Goal: Find specific page/section: Find specific page/section

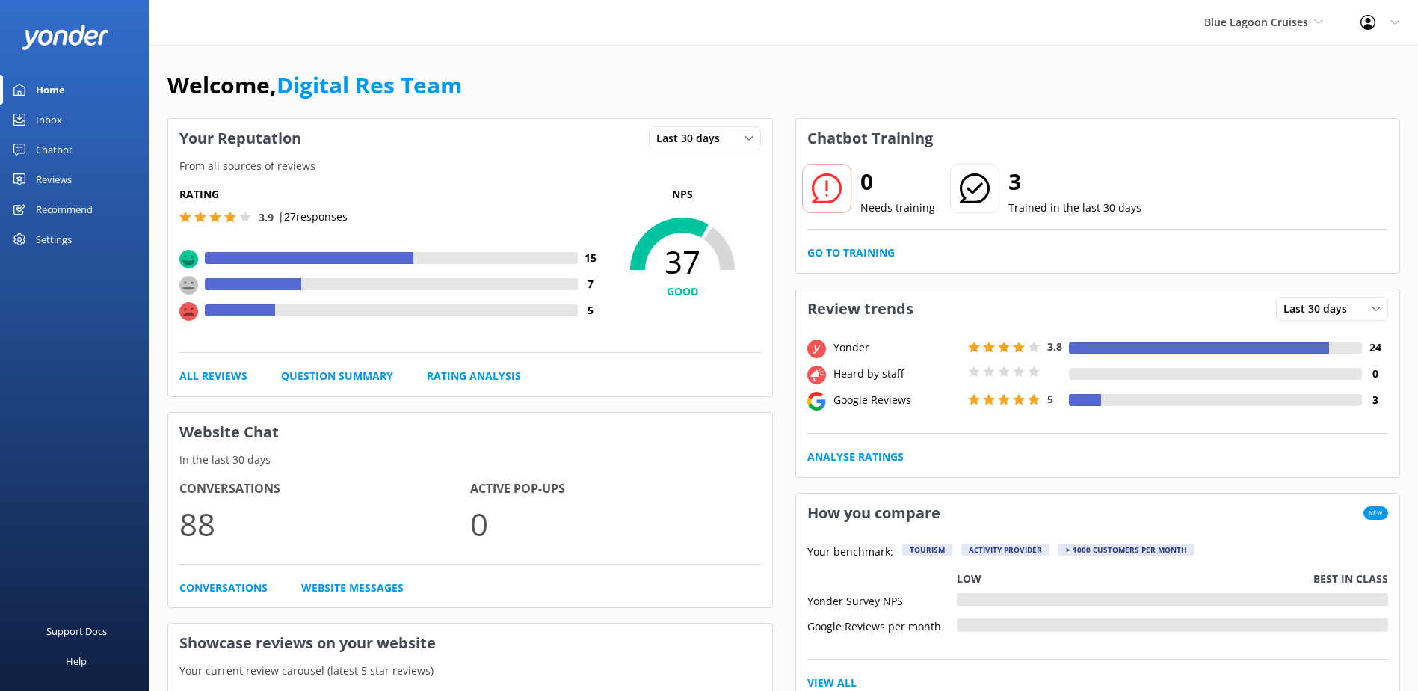
drag, startPoint x: 45, startPoint y: 117, endPoint x: 61, endPoint y: 123, distance: 17.5
click at [45, 117] on div "Inbox" at bounding box center [49, 120] width 26 height 30
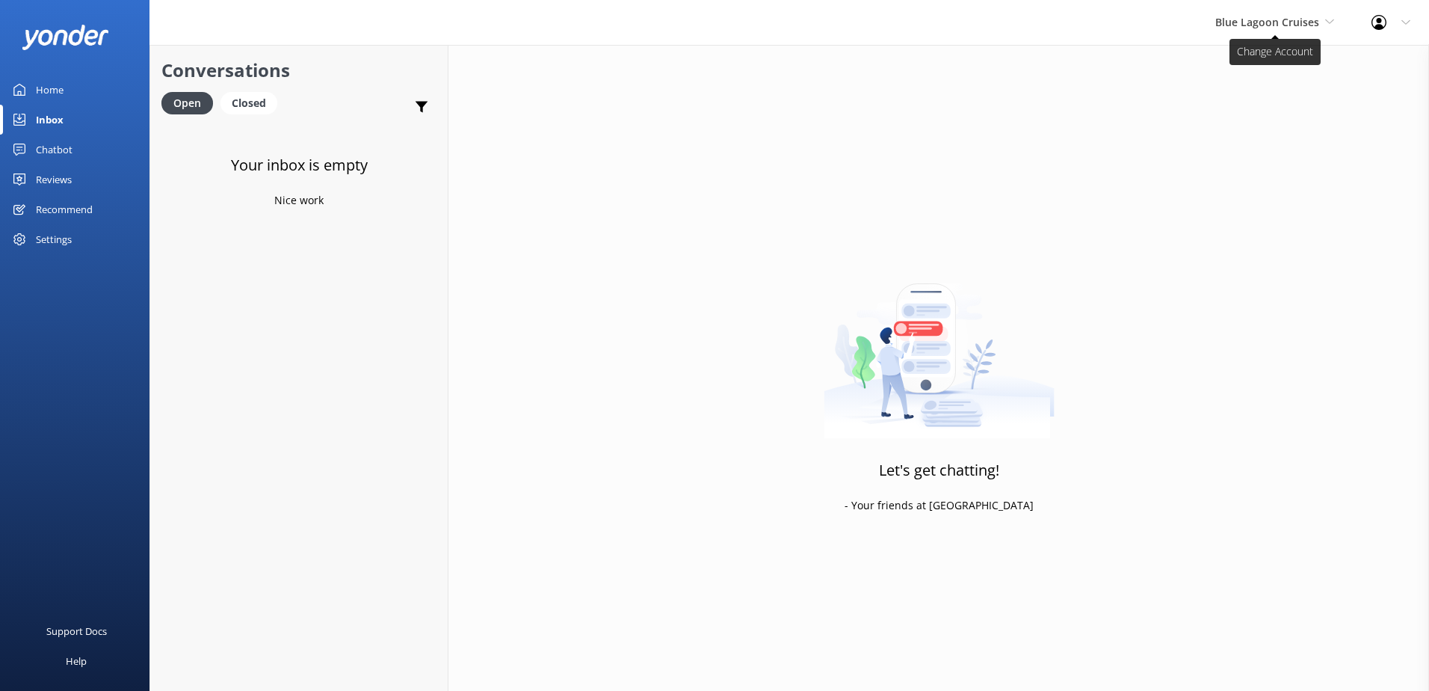
click at [1281, 22] on span "Blue Lagoon Cruises" at bounding box center [1267, 22] width 104 height 14
click at [1273, 64] on link "South Sea Sailing" at bounding box center [1270, 63] width 149 height 36
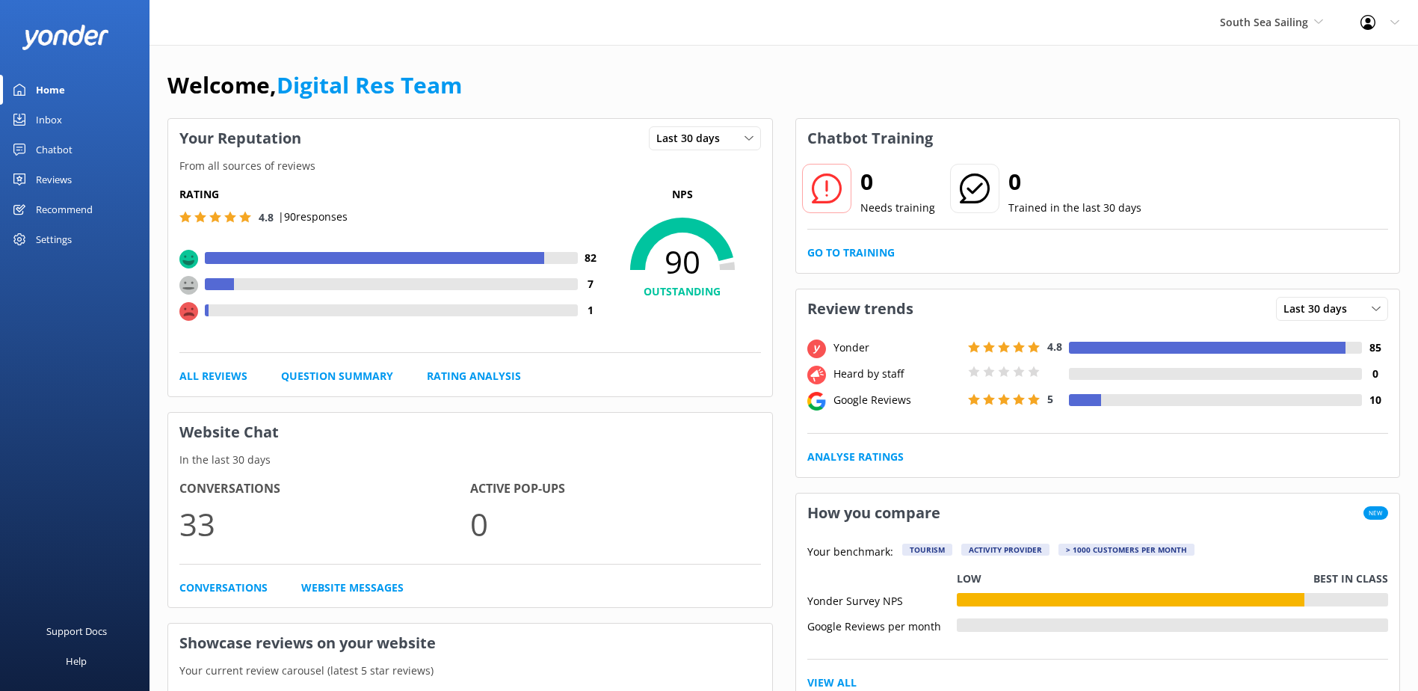
click at [51, 117] on div "Inbox" at bounding box center [49, 120] width 26 height 30
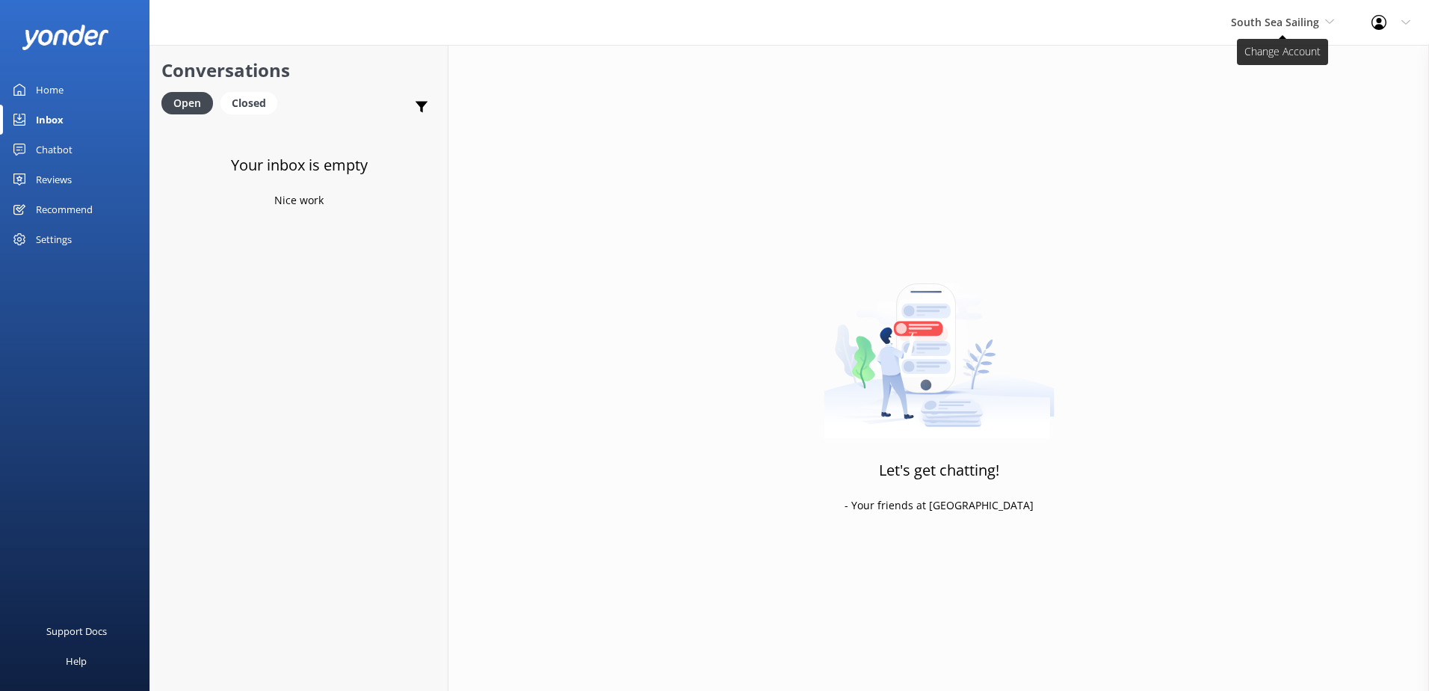
click at [1291, 27] on span "South Sea Sailing" at bounding box center [1275, 22] width 88 height 14
click at [1276, 98] on link "South Sea Cruises" at bounding box center [1286, 99] width 149 height 36
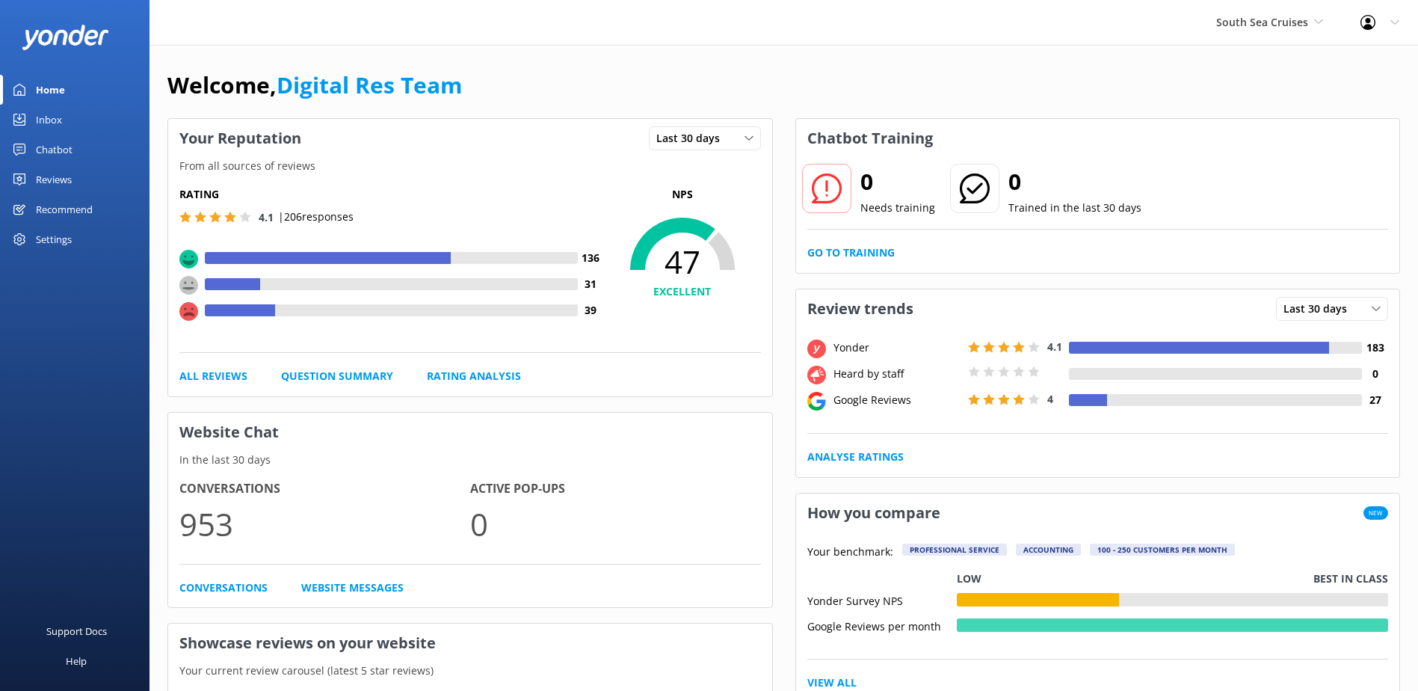
click at [49, 117] on div "Inbox" at bounding box center [49, 120] width 26 height 30
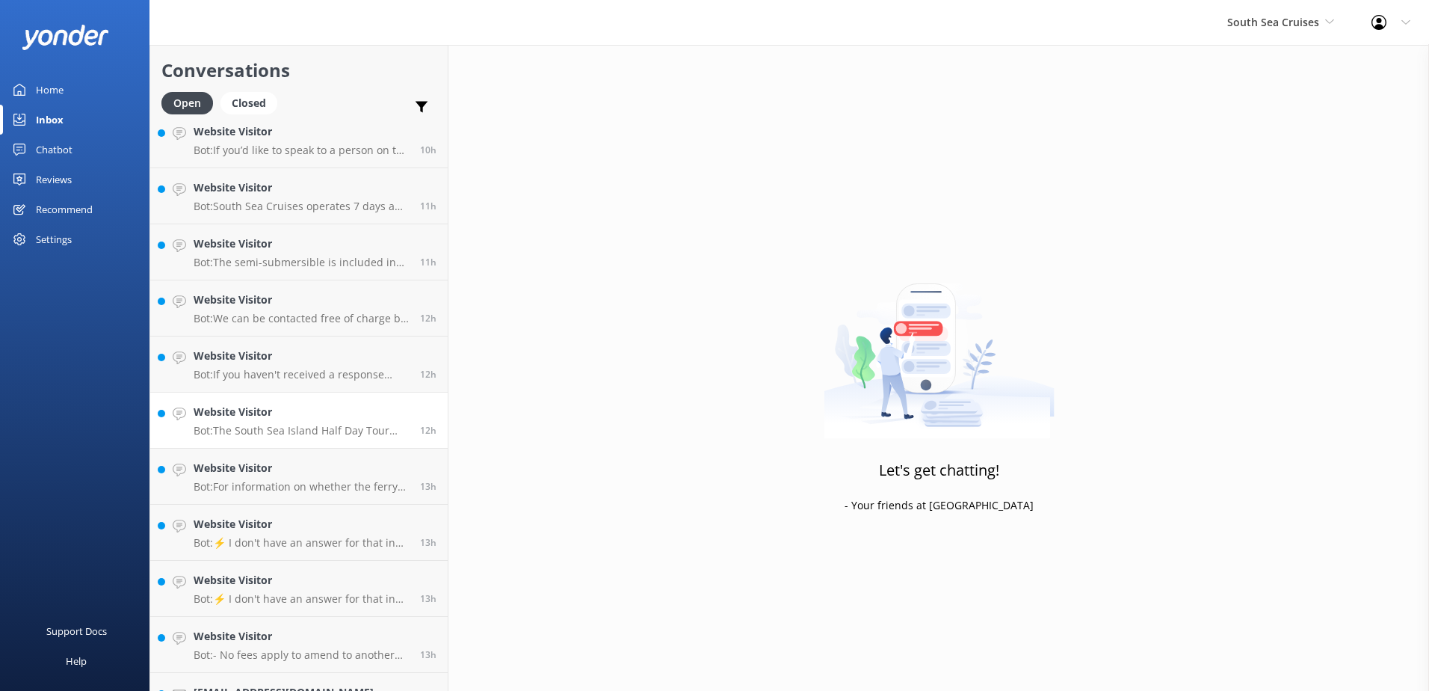
scroll to position [610, 0]
